Goal: Ask a question: Seek information or help from site administrators or community

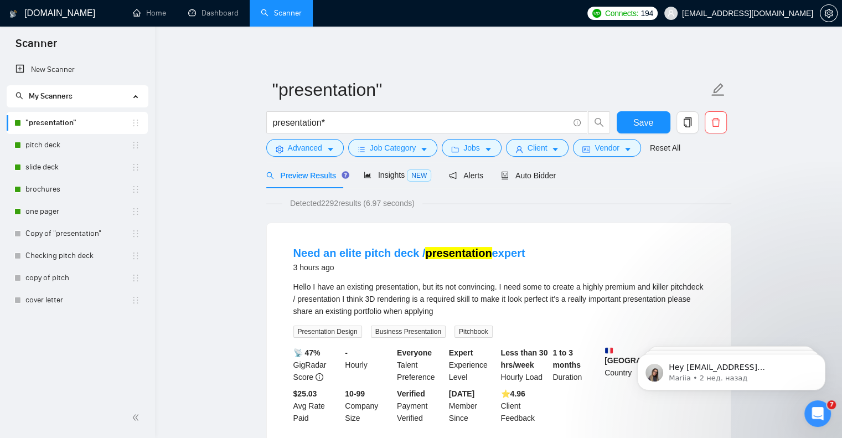
click at [294, 12] on link "Scanner" at bounding box center [281, 12] width 41 height 9
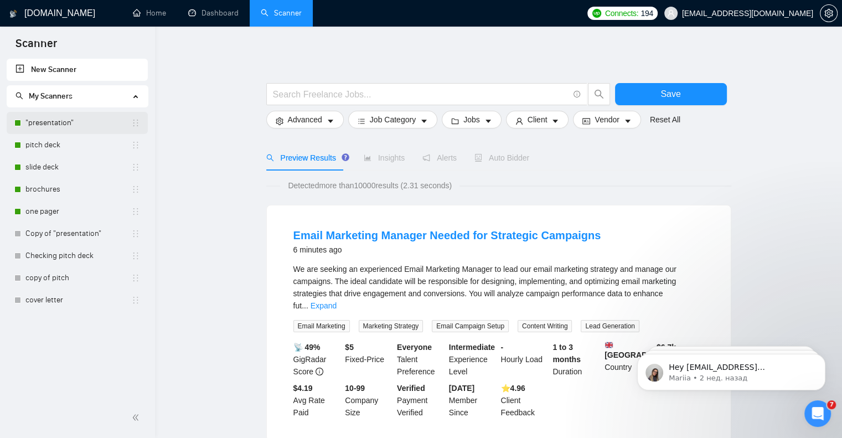
click at [47, 117] on link ""presentation"" at bounding box center [78, 123] width 106 height 22
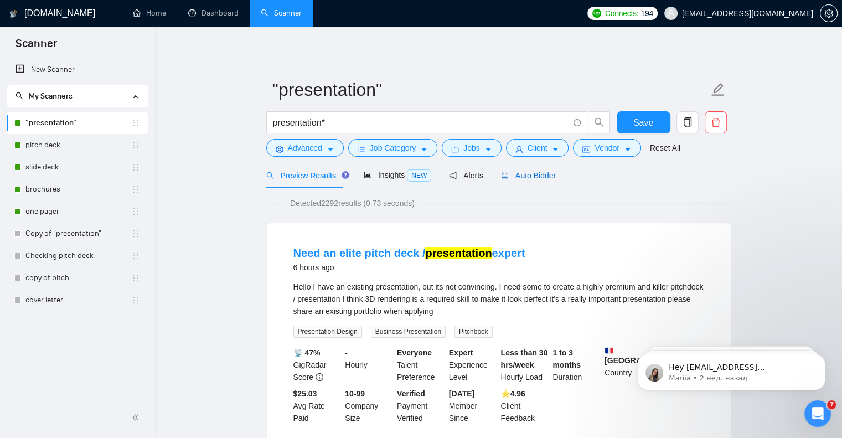
click at [545, 179] on span "Auto Bidder" at bounding box center [528, 175] width 55 height 9
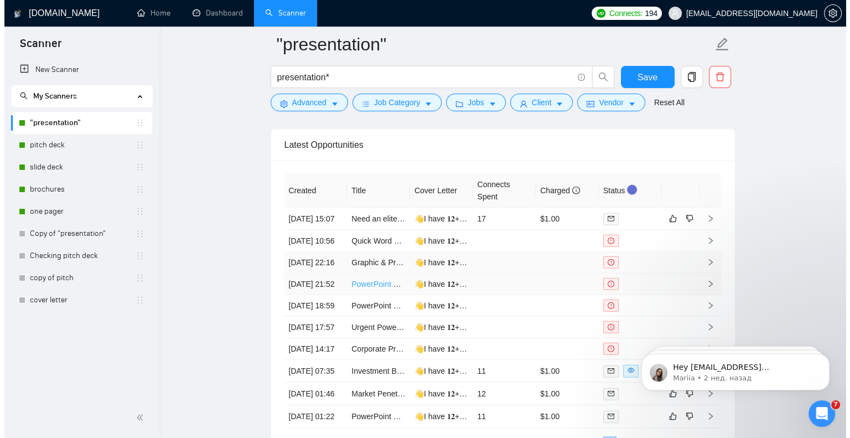
scroll to position [2768, 0]
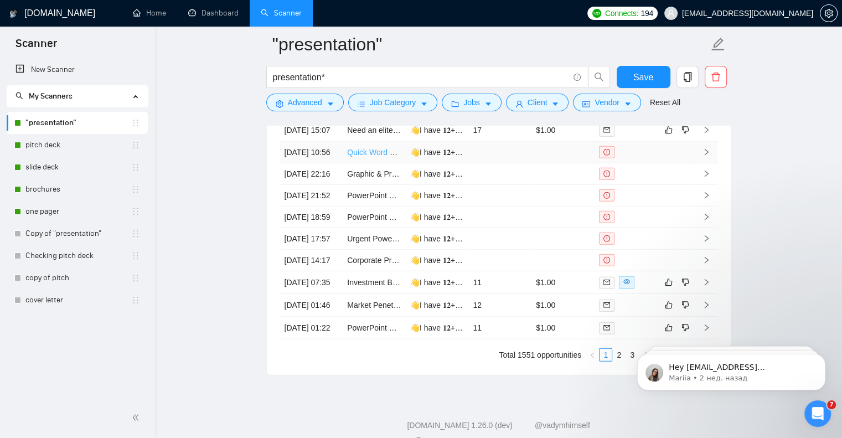
click at [368, 157] on link "Quick Word Document design and PowerPoint Presentation" at bounding box center [449, 152] width 205 height 9
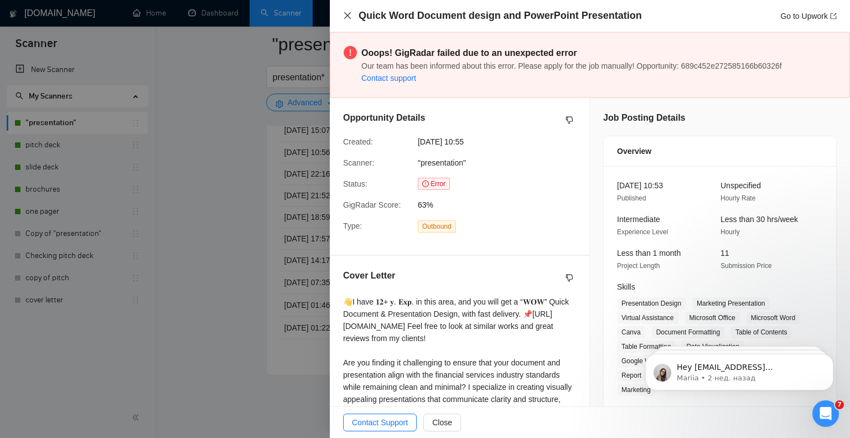
click at [346, 16] on icon "close" at bounding box center [347, 15] width 9 height 9
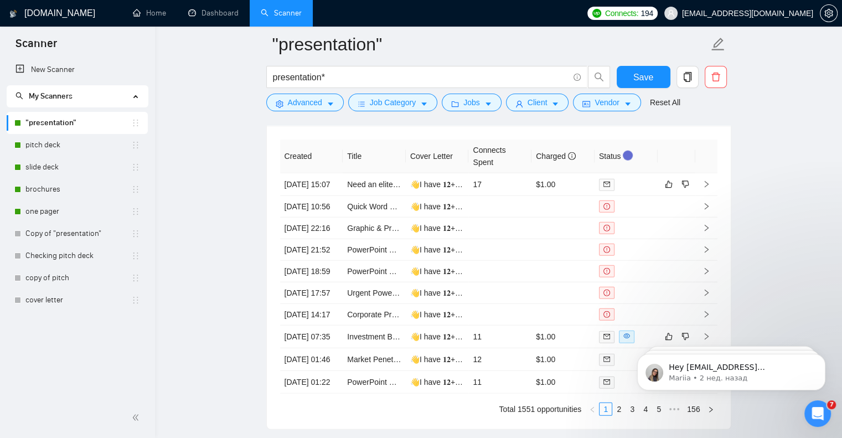
scroll to position [2713, 0]
click at [814, 407] on icon "Открыть службу сообщений Intercom" at bounding box center [818, 414] width 18 height 18
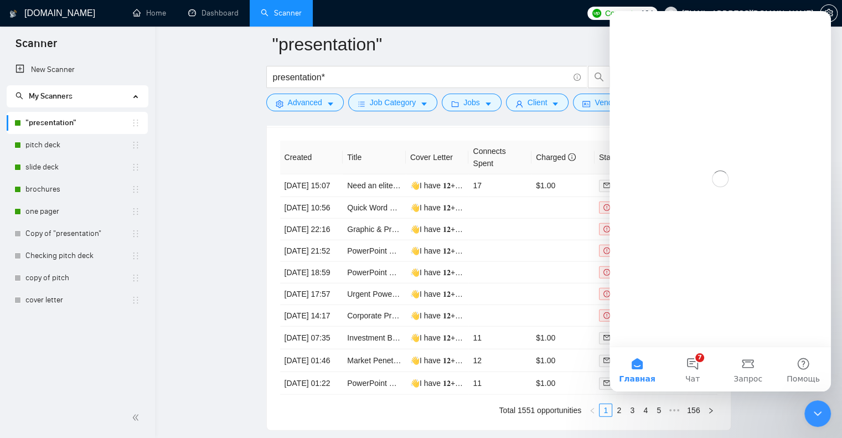
scroll to position [0, 0]
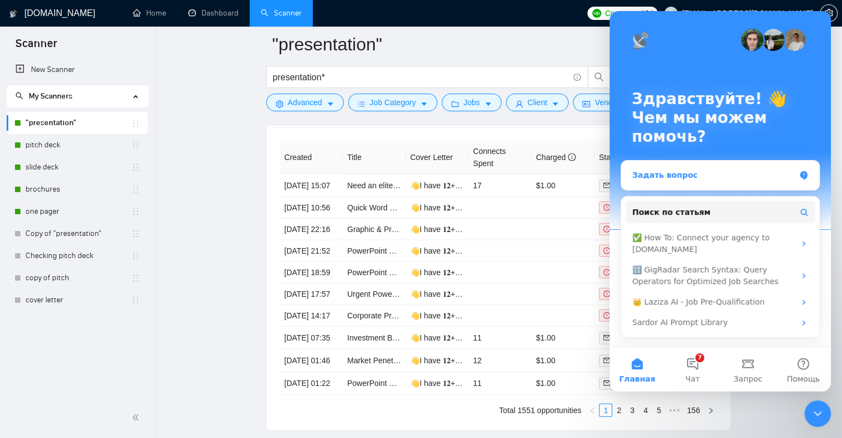
click at [685, 172] on div "Задать вопрос" at bounding box center [713, 175] width 163 height 12
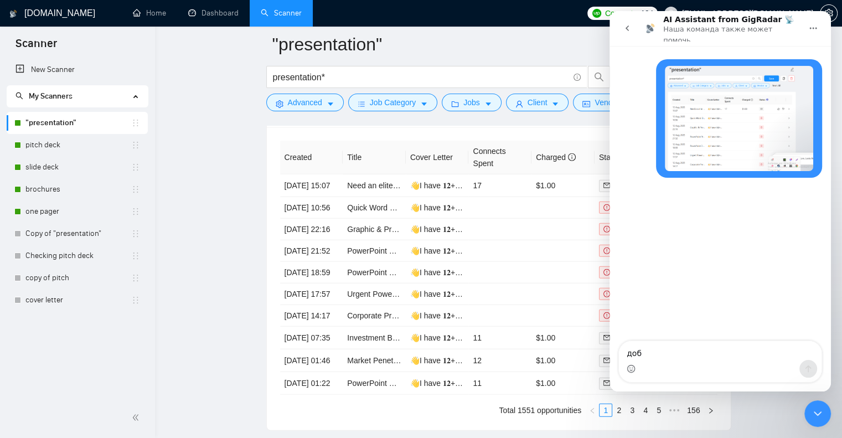
type textarea "добр"
type textarea "добрый день, почему так много ошибок по этим по этим проектам?"
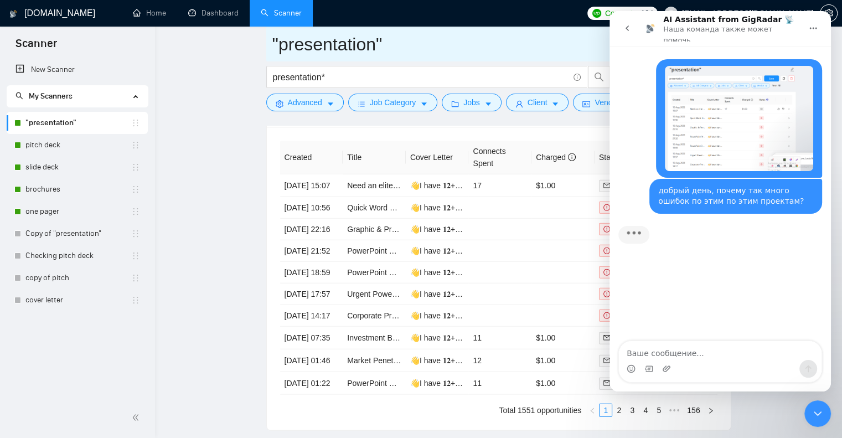
click at [458, 43] on input ""presentation"" at bounding box center [490, 44] width 436 height 28
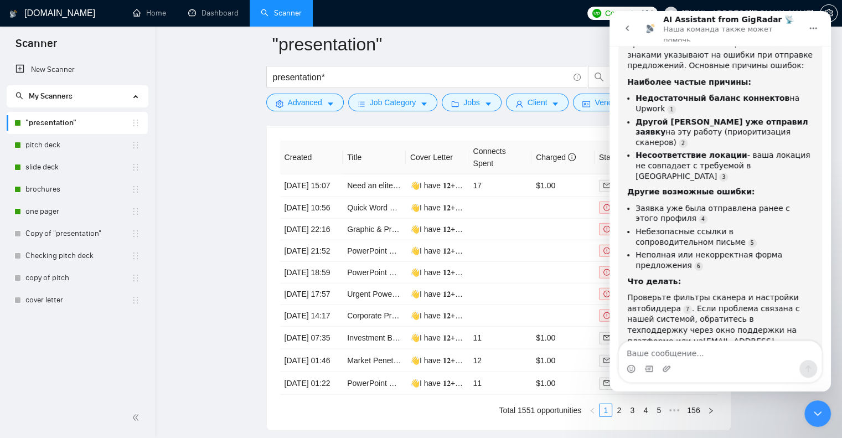
scroll to position [225, 0]
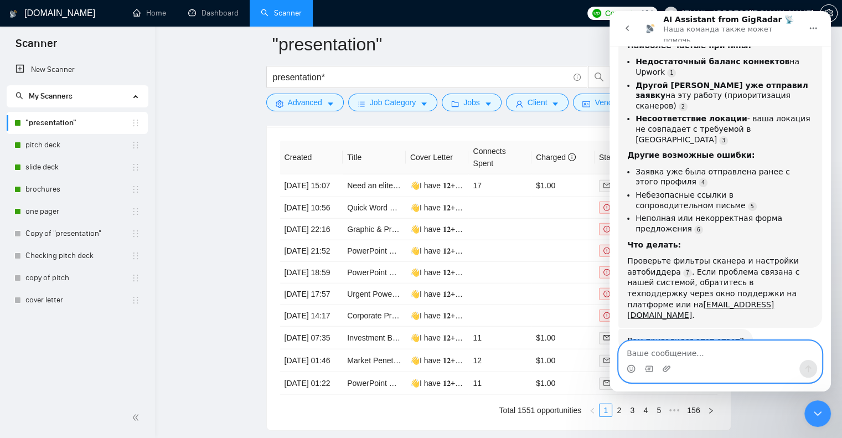
click at [737, 356] on textarea "Ваше сообщение..." at bounding box center [720, 350] width 203 height 19
type textarea "нет"
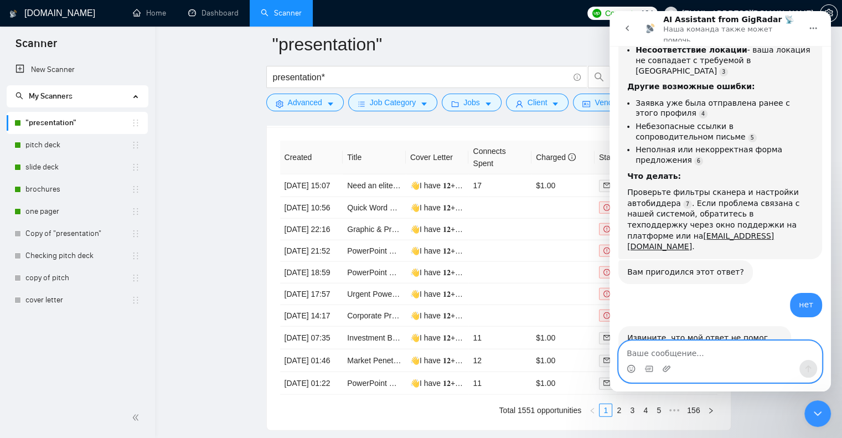
scroll to position [324, 0]
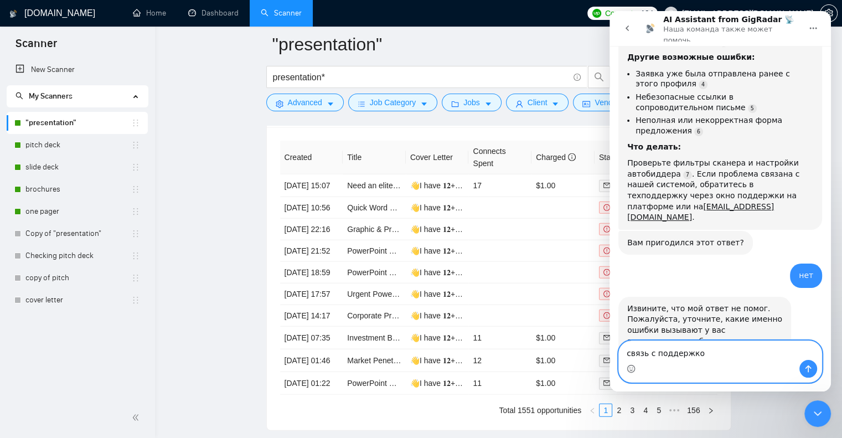
type textarea "связь с поддержкой"
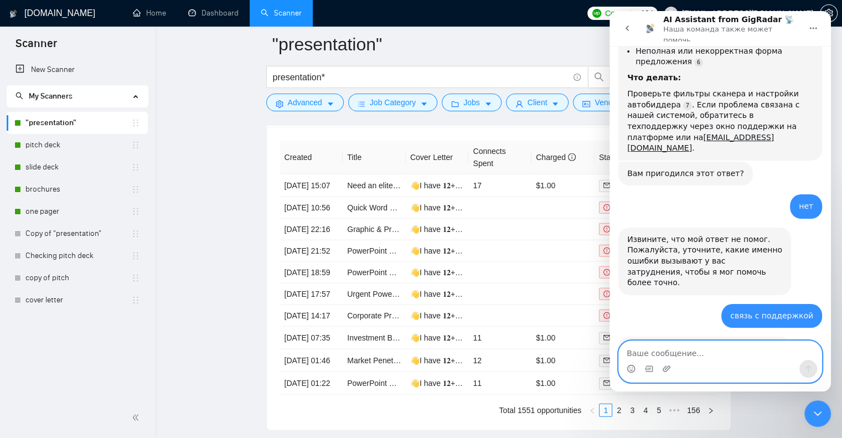
scroll to position [422, 0]
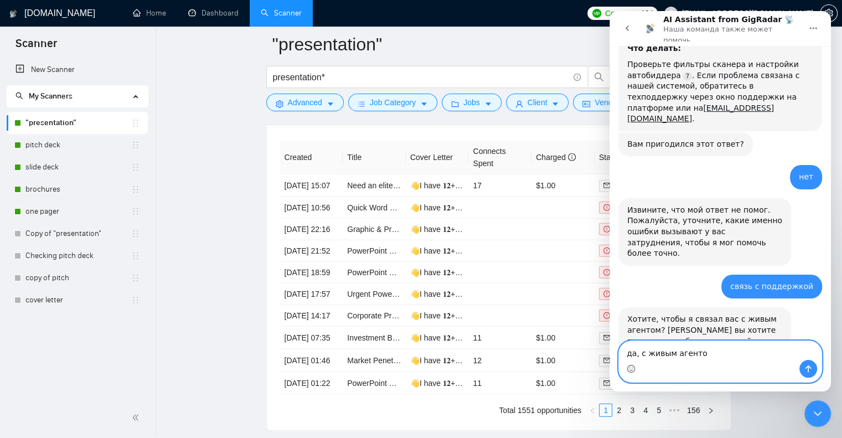
type textarea "да, с живым агентом"
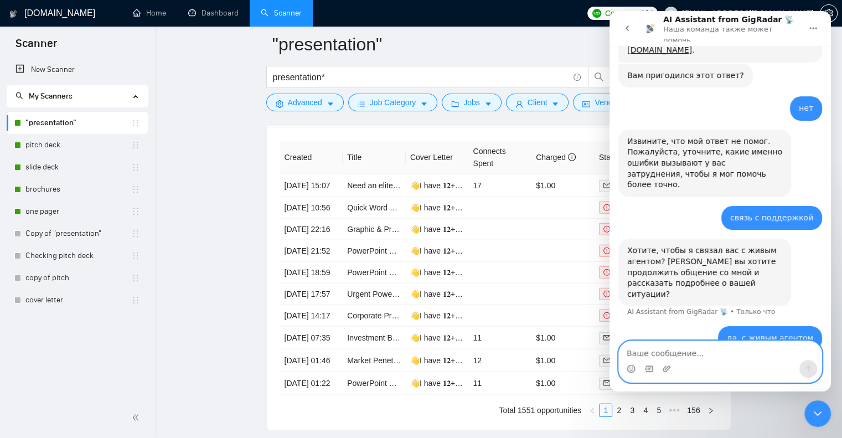
scroll to position [492, 0]
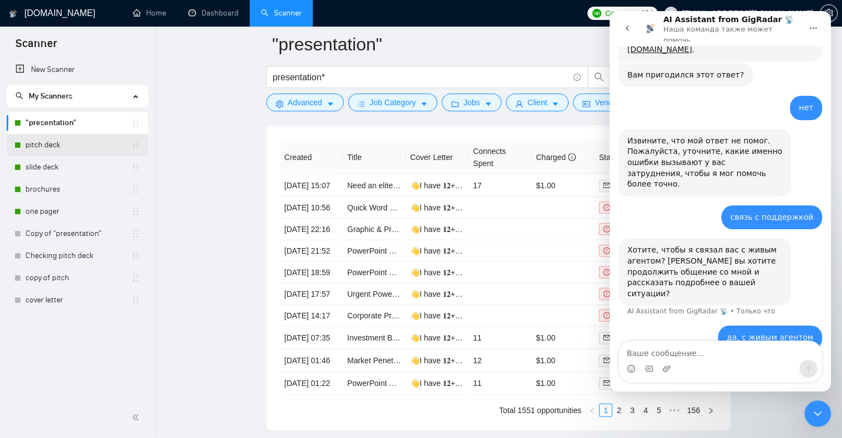
click at [64, 147] on link "pitch deck" at bounding box center [78, 145] width 106 height 22
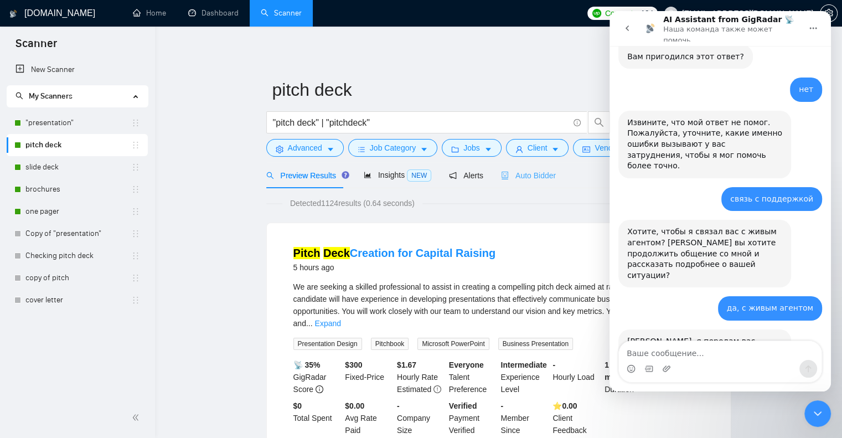
scroll to position [521, 0]
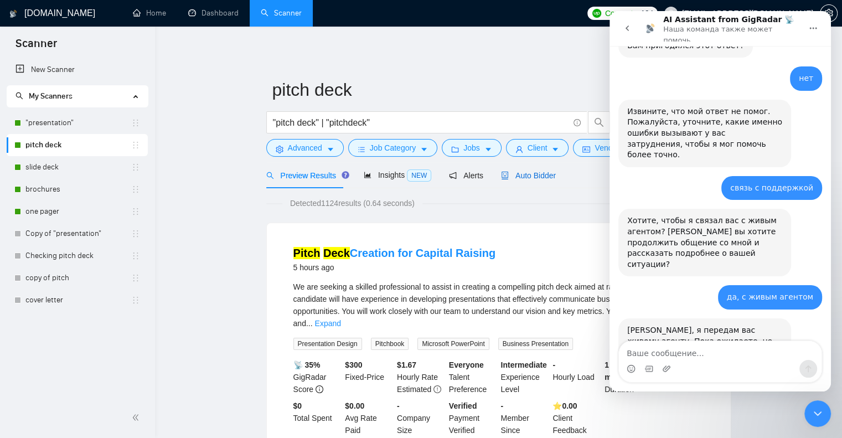
click at [518, 178] on span "Auto Bidder" at bounding box center [528, 175] width 55 height 9
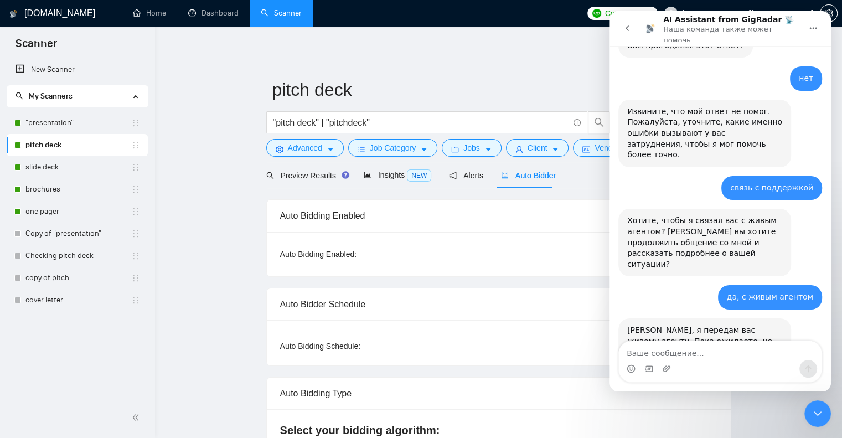
checkbox input "true"
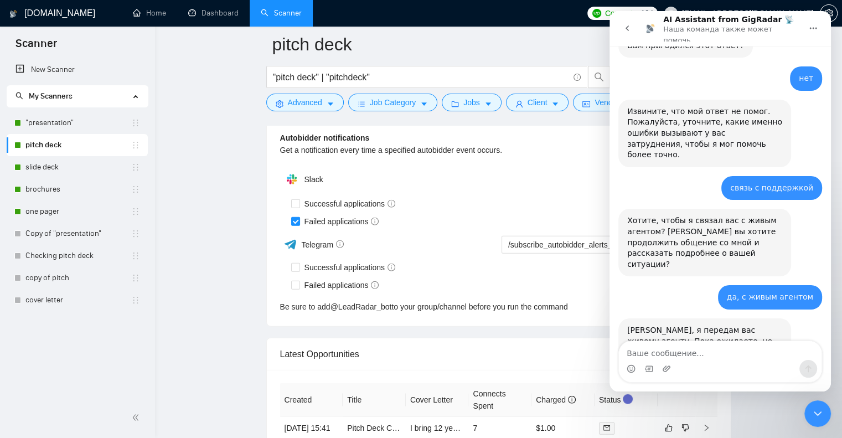
scroll to position [2823, 0]
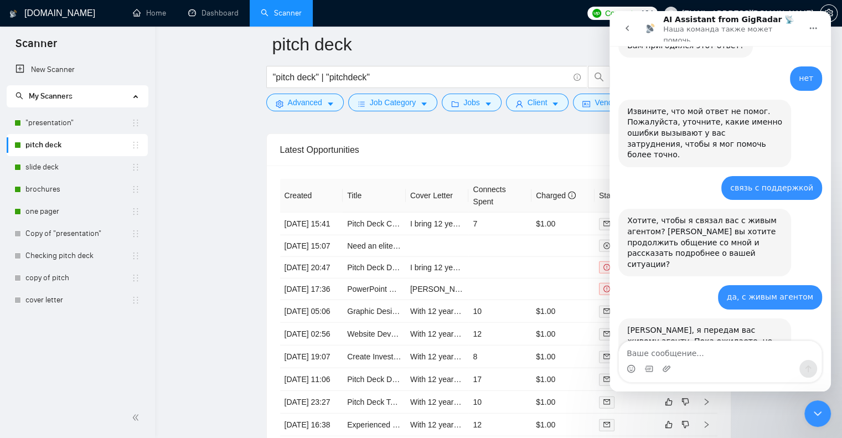
click at [698, 359] on textarea "Ваше сообщение..." at bounding box center [720, 350] width 203 height 19
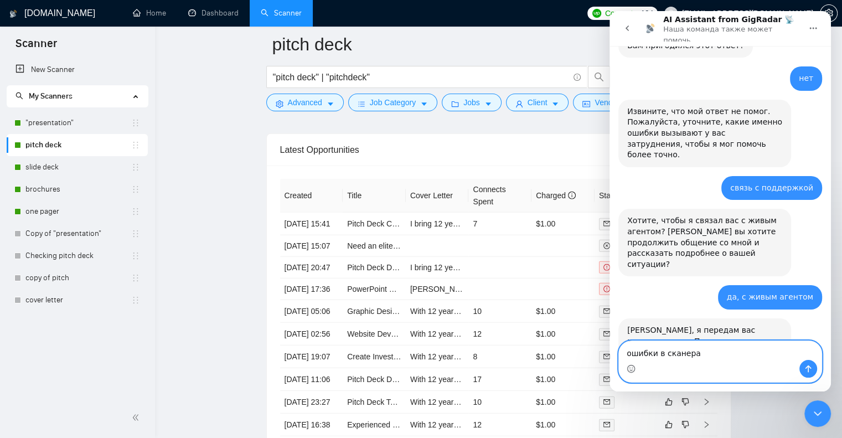
type textarea "ошибки в сканерах"
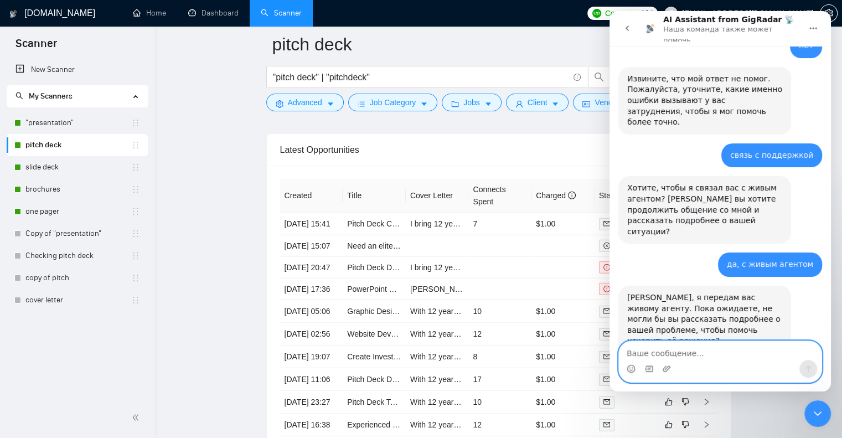
scroll to position [590, 0]
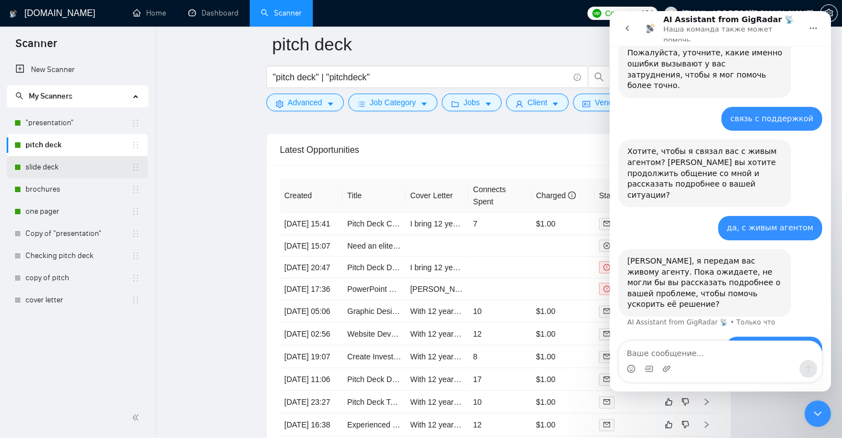
click at [82, 166] on link "slide deck" at bounding box center [78, 167] width 106 height 22
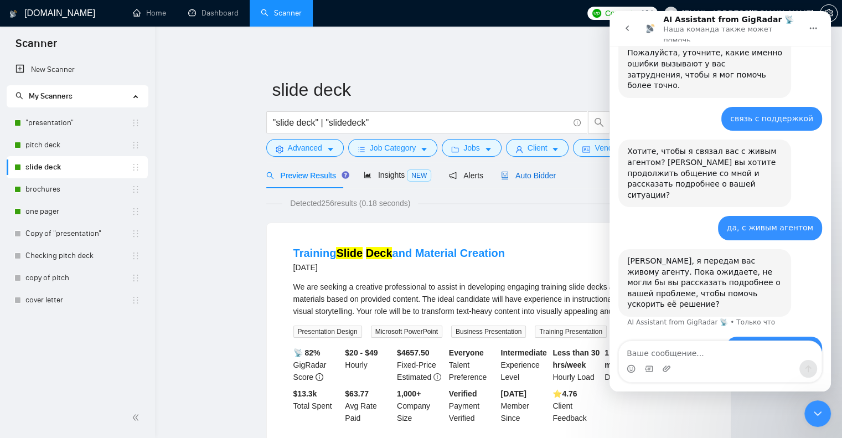
click at [530, 173] on span "Auto Bidder" at bounding box center [528, 175] width 55 height 9
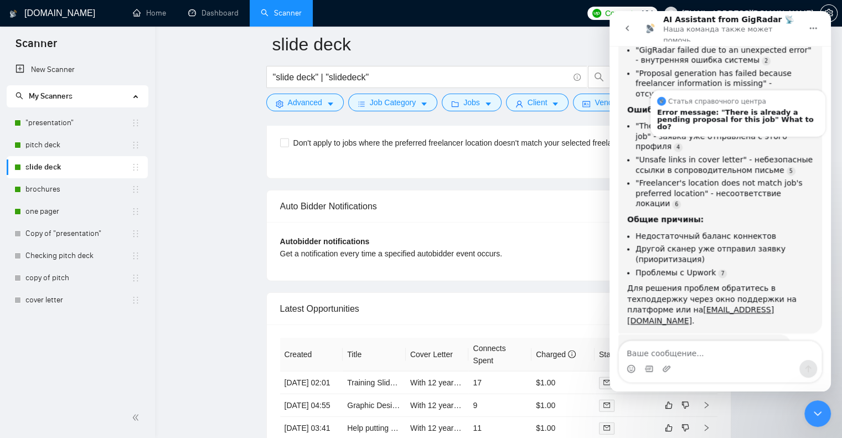
scroll to position [983, 0]
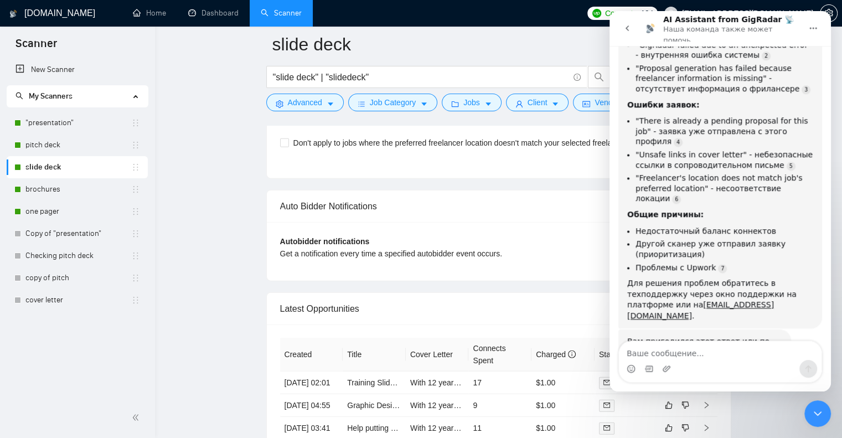
drag, startPoint x: 771, startPoint y: 329, endPoint x: 763, endPoint y: 343, distance: 16.1
click at [771, 423] on button "Нет, нужна помощь 👤" at bounding box center [762, 434] width 110 height 22
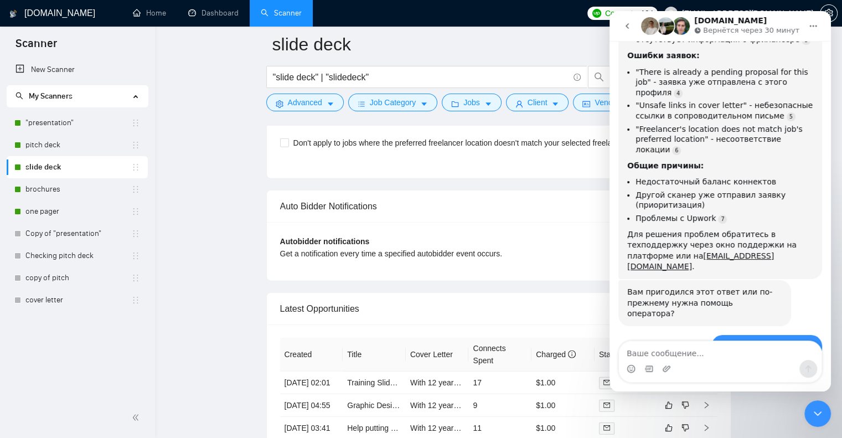
scroll to position [1037, 0]
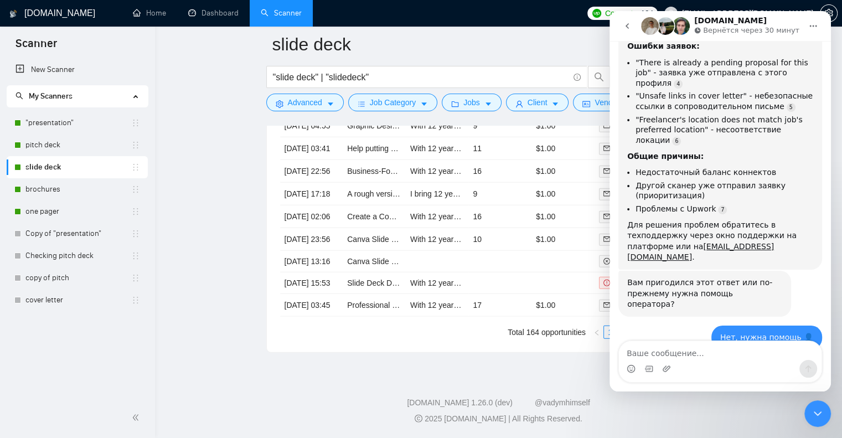
scroll to position [2792, 0]
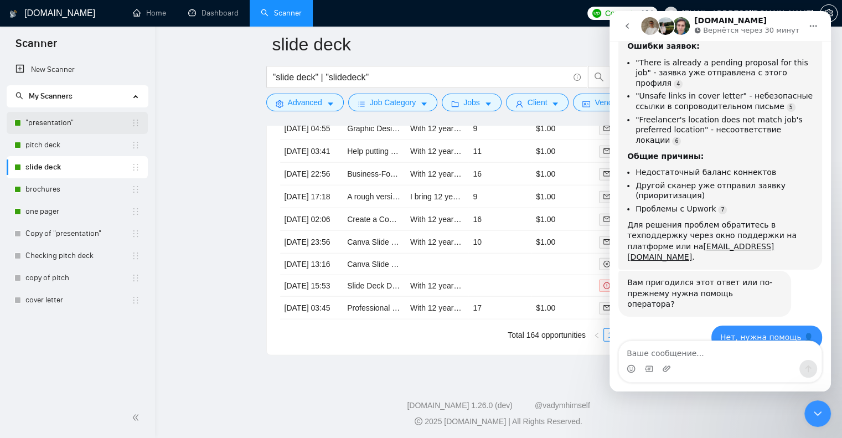
click at [65, 123] on link ""presentation"" at bounding box center [78, 123] width 106 height 22
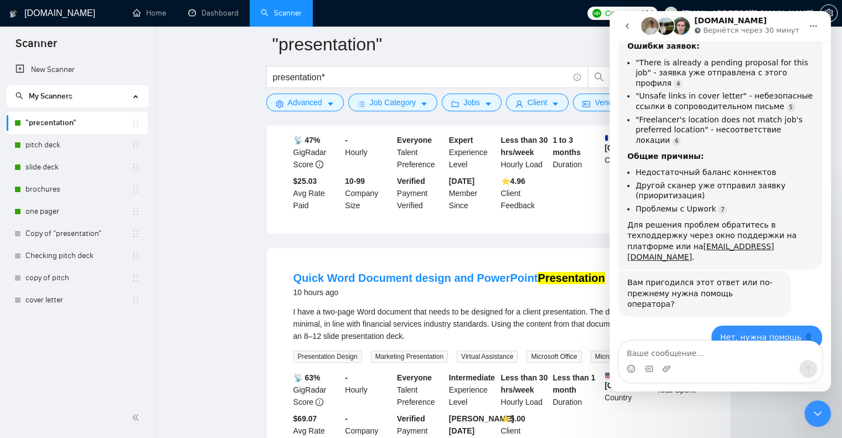
scroll to position [1036, 0]
click at [50, 188] on link "brochures" at bounding box center [78, 189] width 106 height 22
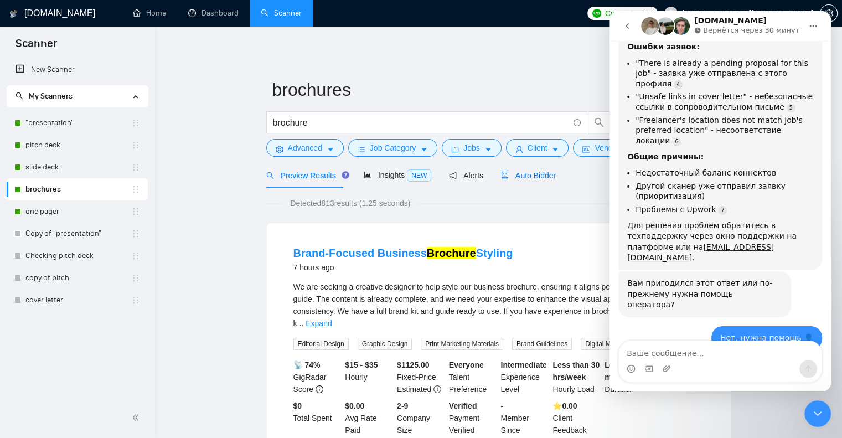
click at [545, 175] on span "Auto Bidder" at bounding box center [528, 175] width 55 height 9
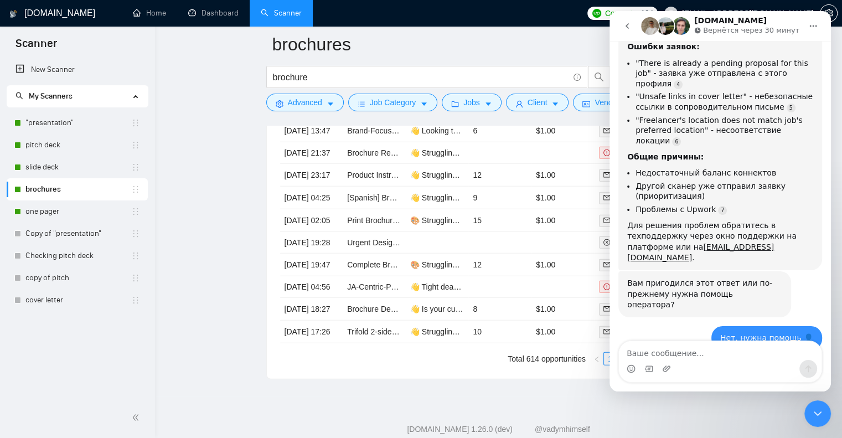
scroll to position [2768, 0]
click at [826, 415] on div "Закрыть службу сообщений Intercom" at bounding box center [817, 413] width 27 height 27
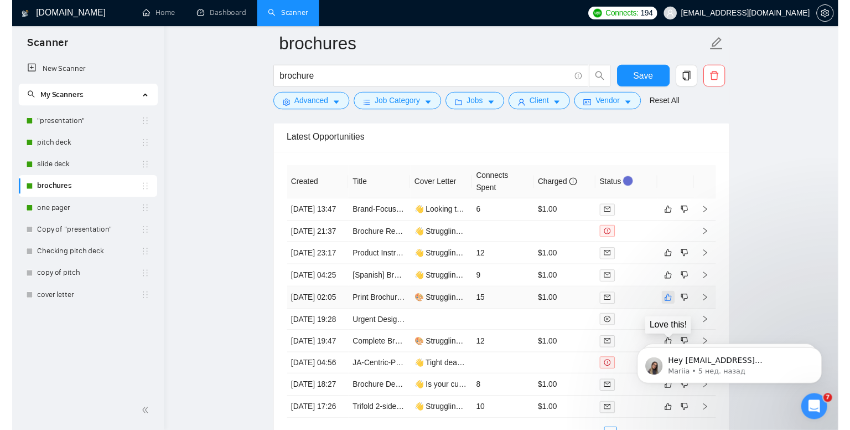
scroll to position [2657, 0]
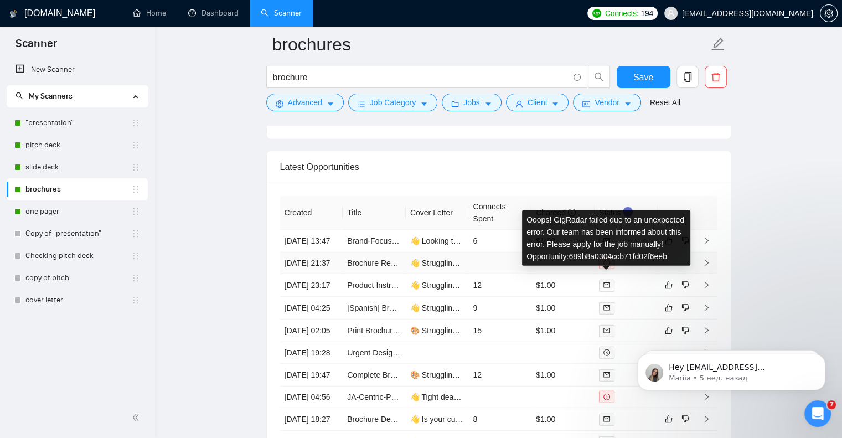
click at [608, 266] on icon "exclamation-circle" at bounding box center [606, 263] width 7 height 7
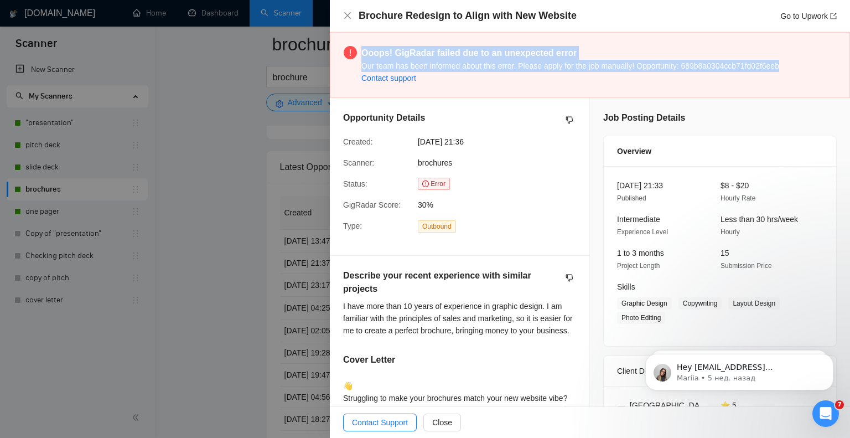
drag, startPoint x: 793, startPoint y: 66, endPoint x: 354, endPoint y: 61, distance: 439.0
click at [354, 61] on div "Ooops! GigRadar failed due to an unexpected error Our team has been informed ab…" at bounding box center [590, 65] width 520 height 66
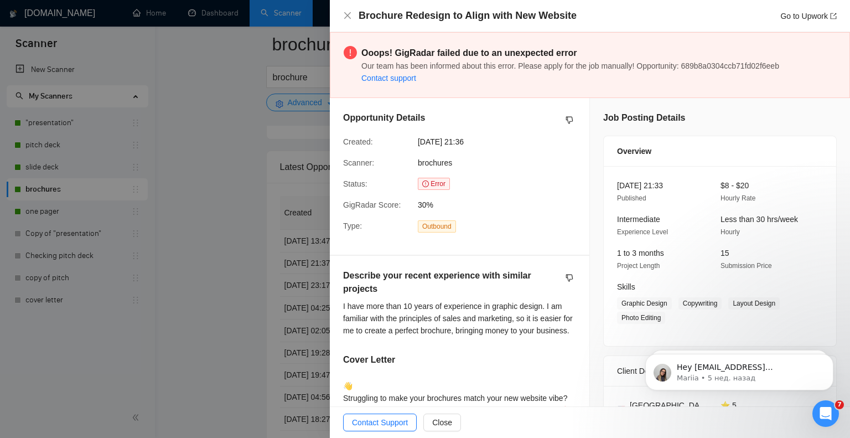
click at [354, 61] on div "Ooops! GigRadar failed due to an unexpected error Our team has been informed ab…" at bounding box center [590, 65] width 520 height 66
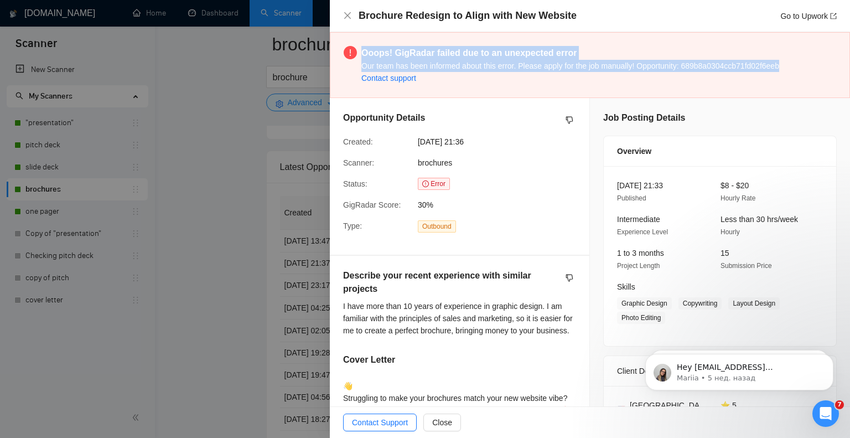
drag, startPoint x: 361, startPoint y: 52, endPoint x: 787, endPoint y: 68, distance: 426.6
click at [787, 68] on div "Ooops! GigRadar failed due to an unexpected error Our team has been informed ab…" at bounding box center [590, 65] width 520 height 66
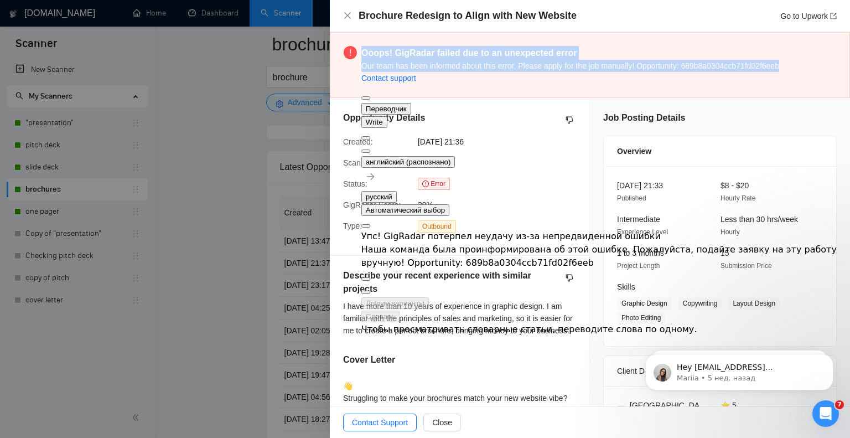
click at [370, 149] on button at bounding box center [366, 150] width 9 height 3
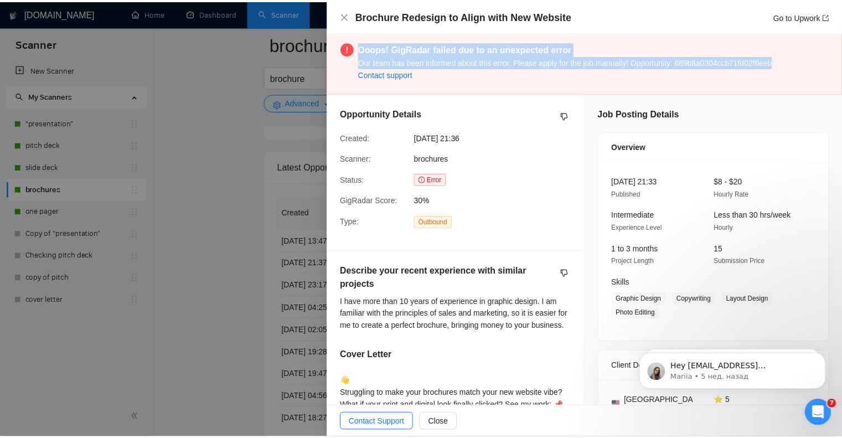
scroll to position [0, 0]
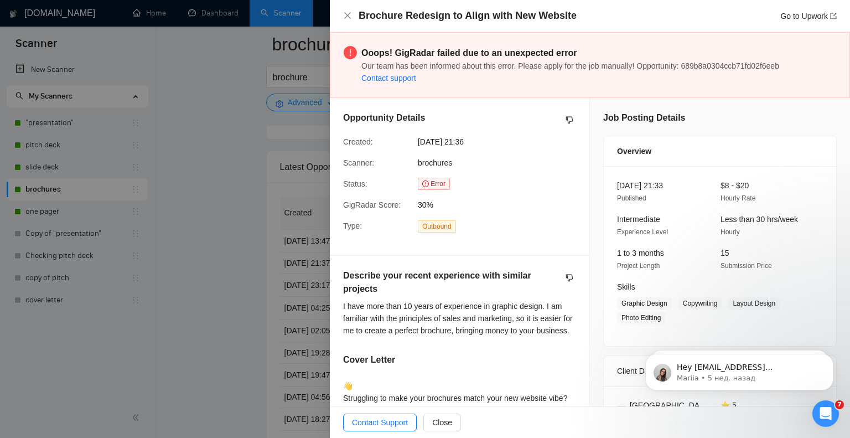
click at [514, 132] on div "Opportunity Details Created: [DATE] 21:36 Scanner: brochures Status: Error GigR…" at bounding box center [460, 176] width 260 height 157
click at [349, 13] on icon "close" at bounding box center [347, 15] width 9 height 9
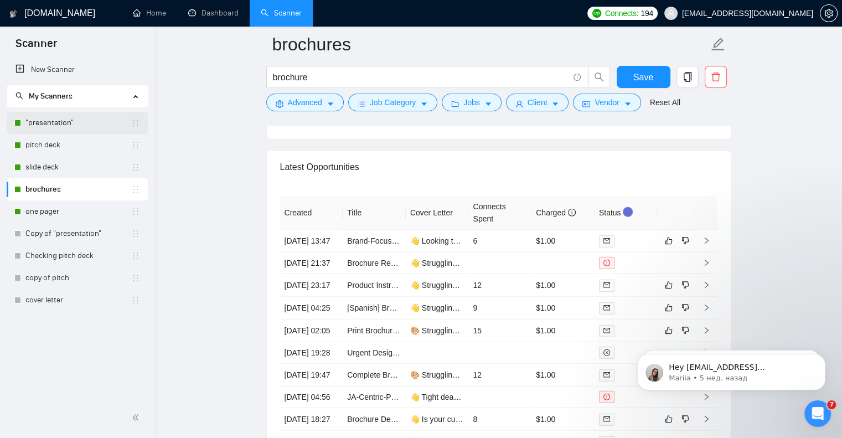
click at [53, 128] on link ""presentation"" at bounding box center [78, 123] width 106 height 22
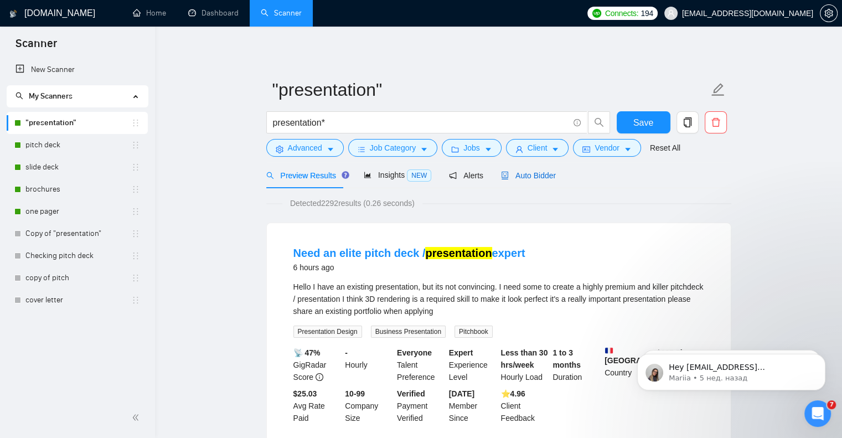
click at [533, 172] on span "Auto Bidder" at bounding box center [528, 175] width 55 height 9
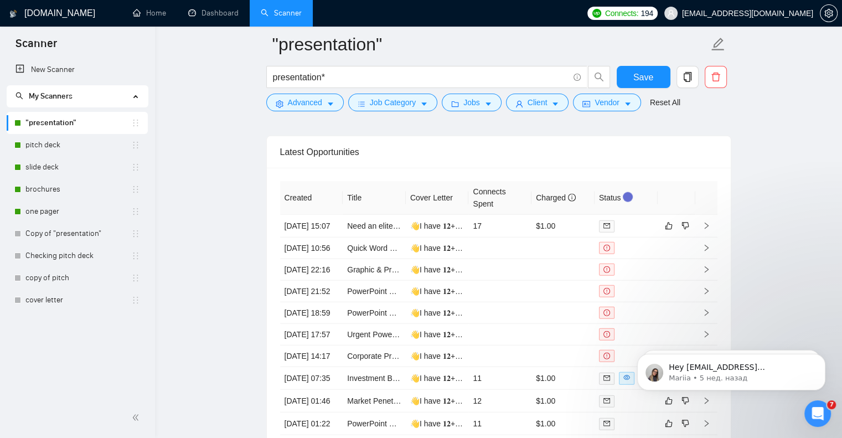
scroll to position [2657, 0]
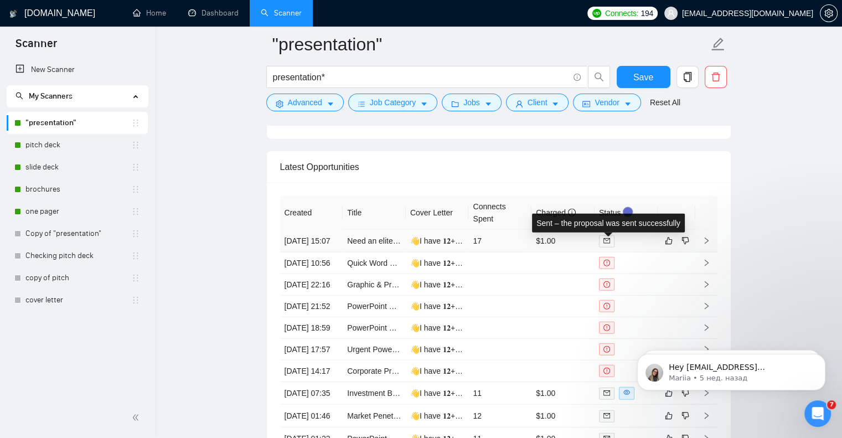
click at [605, 243] on icon "mail" at bounding box center [606, 240] width 7 height 7
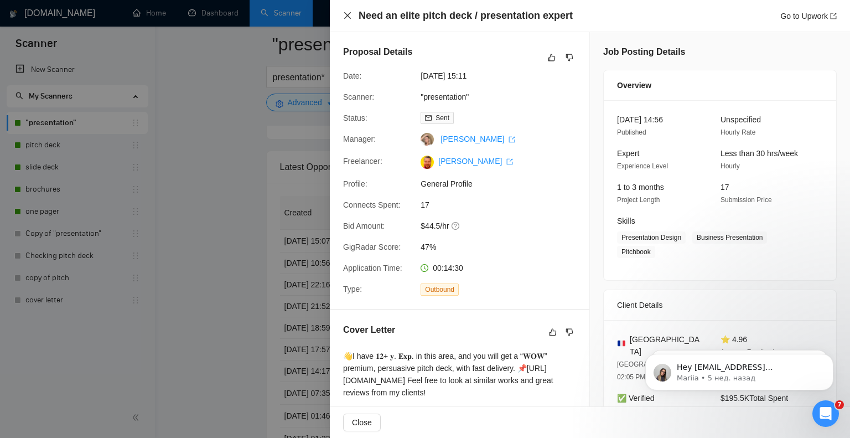
click at [347, 18] on icon "close" at bounding box center [347, 15] width 9 height 9
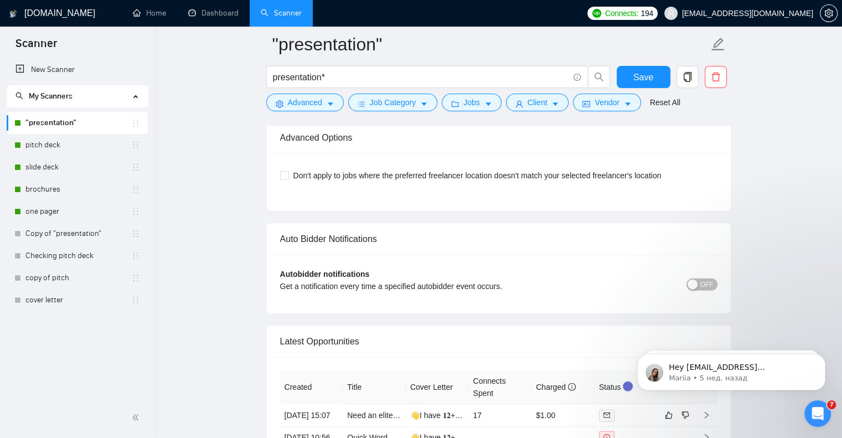
scroll to position [2491, 0]
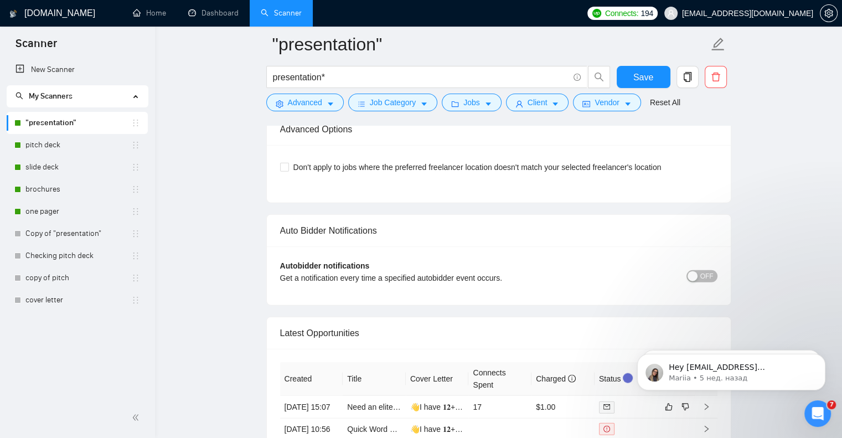
click at [822, 417] on icon "Открыть службу сообщений Intercom" at bounding box center [818, 414] width 18 height 18
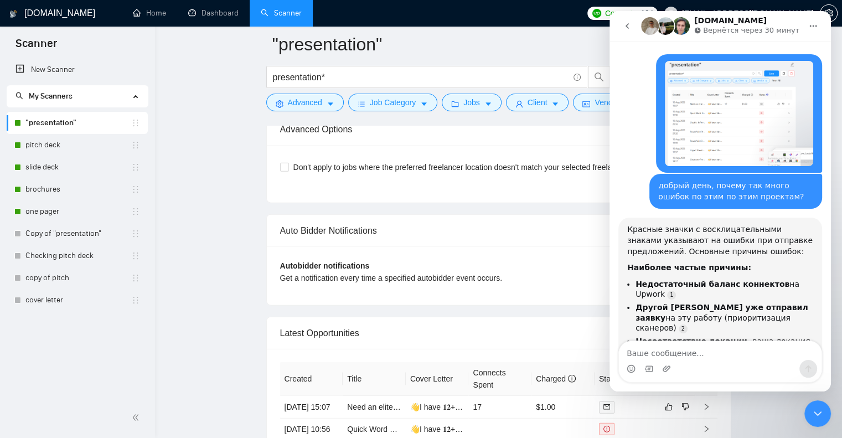
scroll to position [1037, 0]
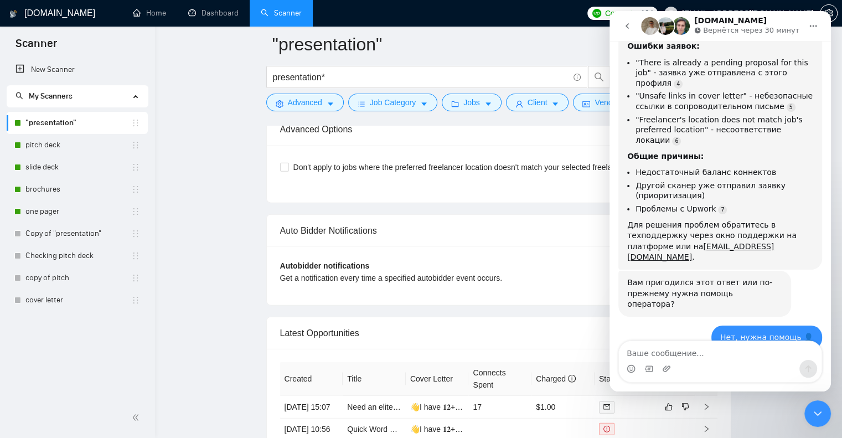
click at [820, 419] on icon "Закрыть службу сообщений Intercom" at bounding box center [817, 413] width 13 height 13
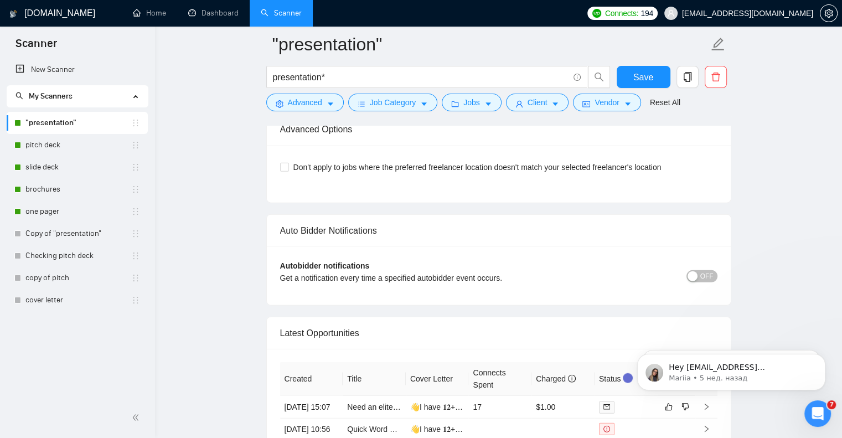
scroll to position [0, 0]
